Goal: Task Accomplishment & Management: Manage account settings

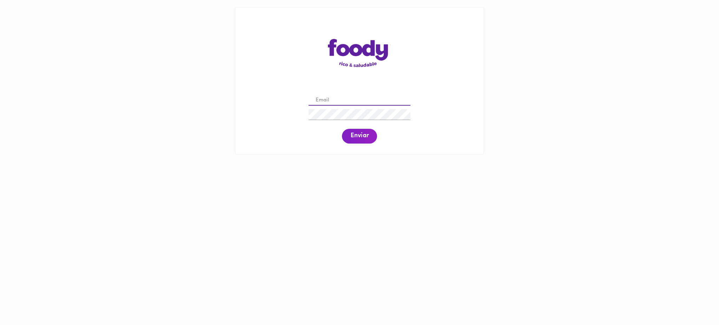
click at [328, 96] on input "email" at bounding box center [359, 100] width 102 height 11
paste input "pcaizar@gmail.com"
type input "pcaizar@gmail.com"
click at [366, 134] on span "Enviar" at bounding box center [359, 136] width 18 height 8
